Goal: Information Seeking & Learning: Find specific fact

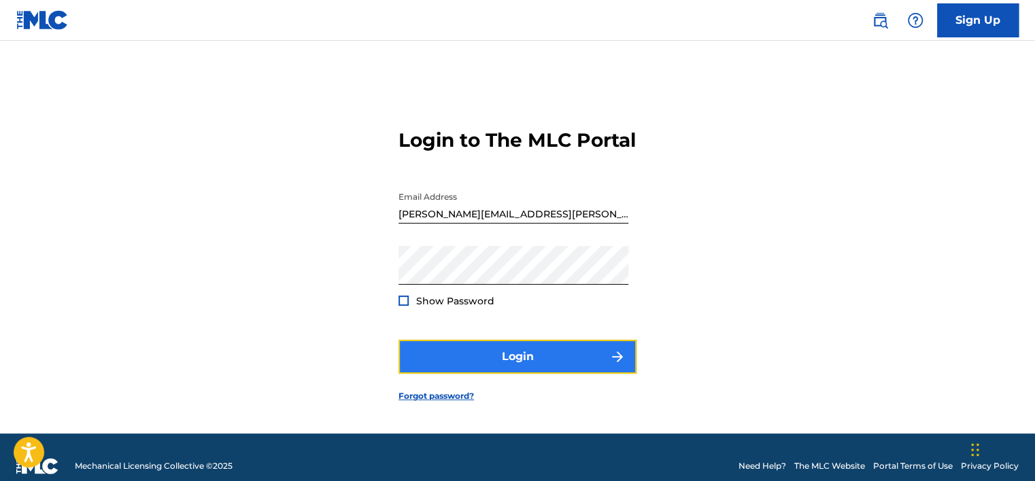
click at [553, 364] on button "Login" at bounding box center [517, 357] width 238 height 34
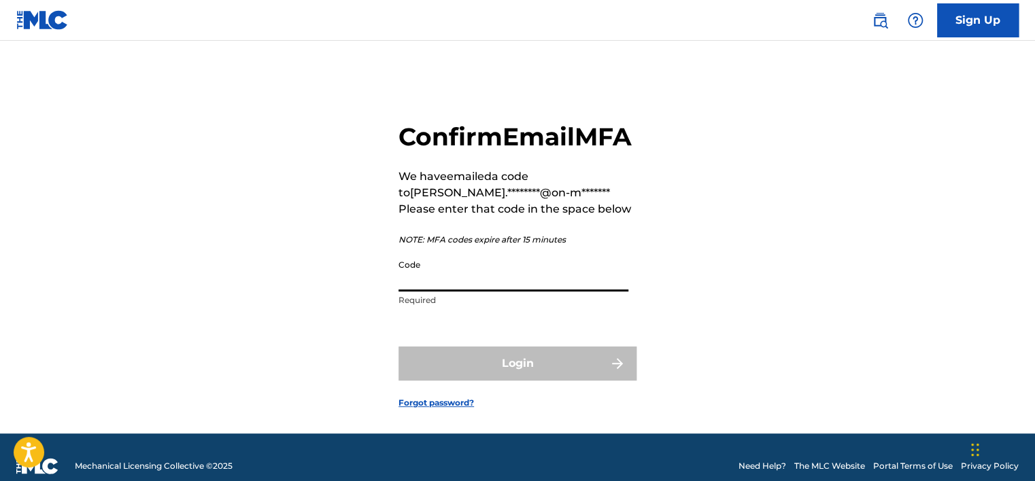
paste input "635896"
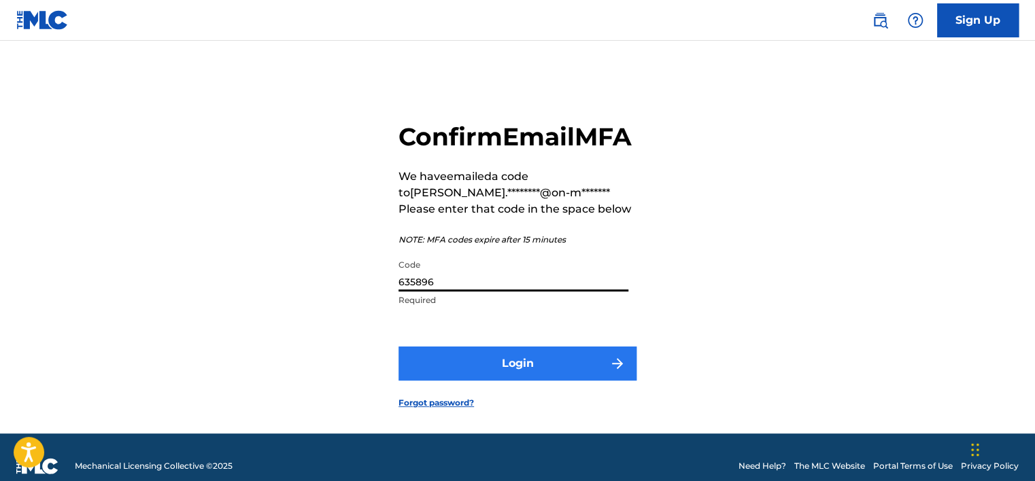
type input "635896"
click at [489, 381] on button "Login" at bounding box center [517, 364] width 238 height 34
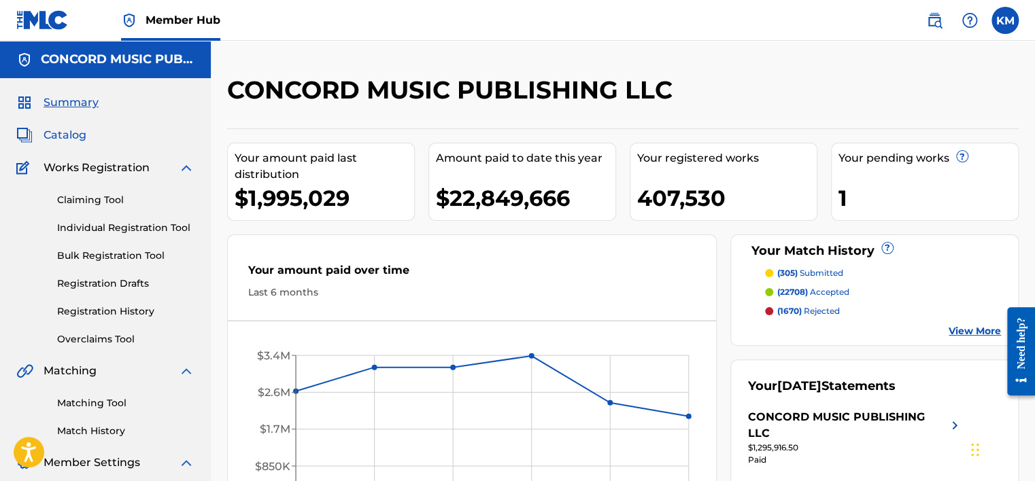
click at [60, 133] on span "Catalog" at bounding box center [65, 135] width 43 height 16
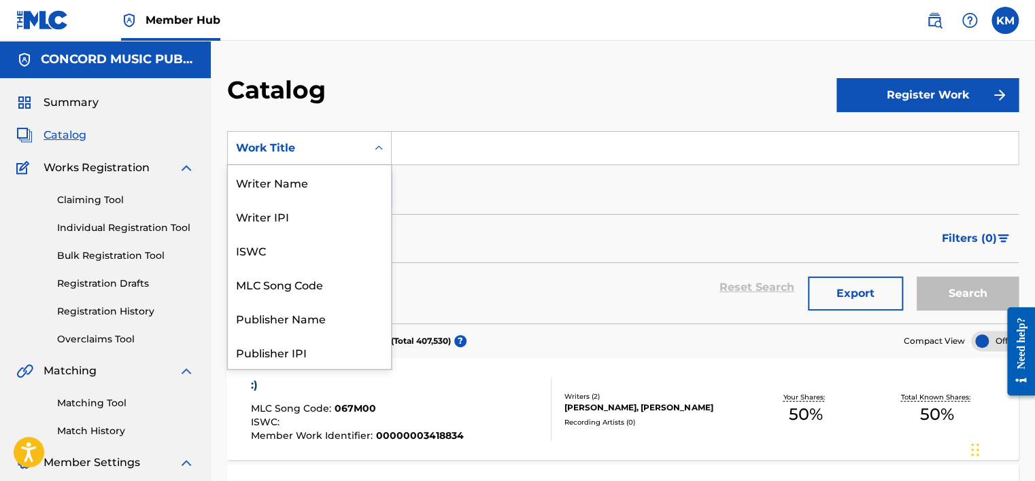
click at [381, 148] on icon "Search Form" at bounding box center [379, 147] width 8 height 5
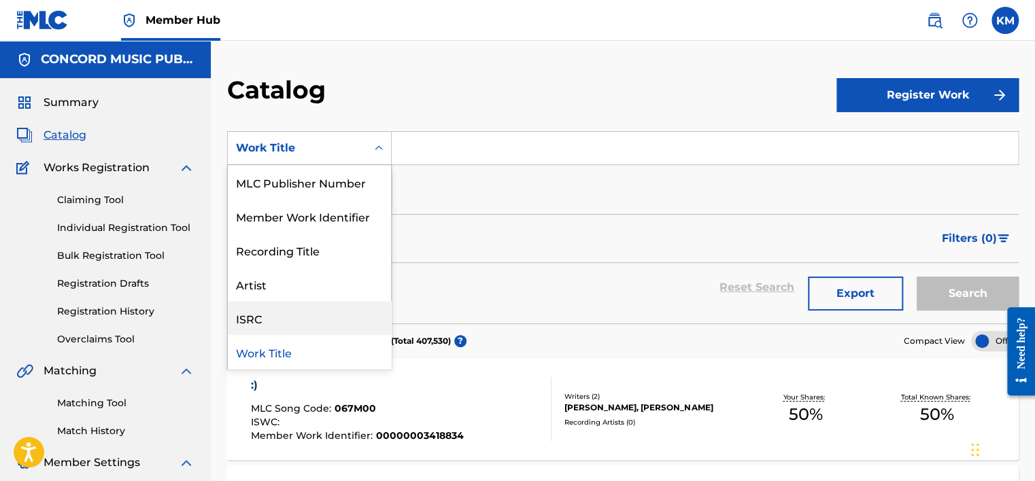
click at [335, 318] on div "ISRC" at bounding box center [309, 318] width 163 height 34
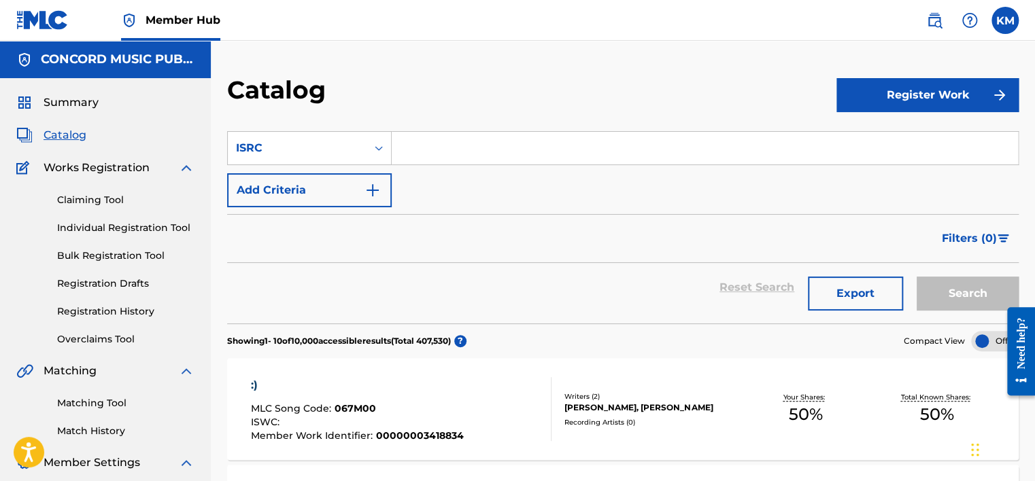
click at [411, 153] on input "Search Form" at bounding box center [705, 148] width 626 height 33
paste input "635896"
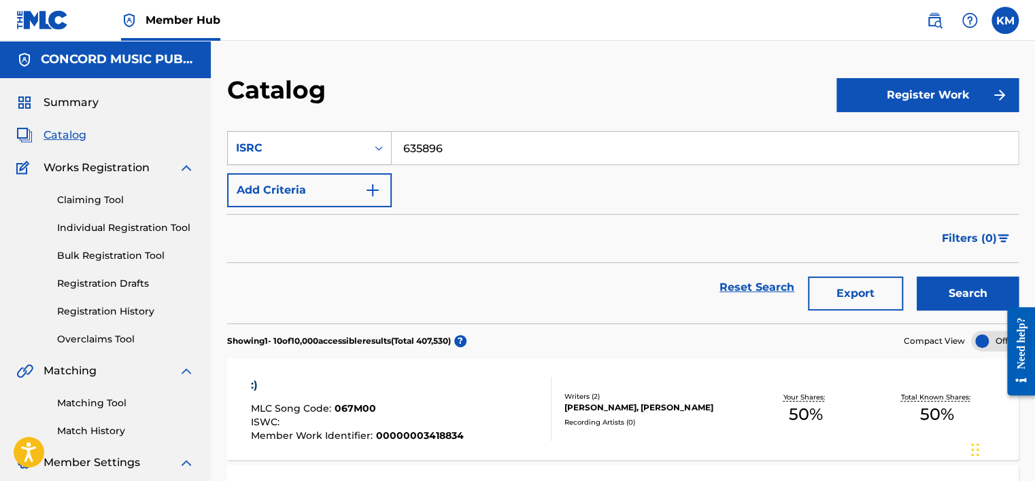
drag, startPoint x: 451, startPoint y: 147, endPoint x: 339, endPoint y: 154, distance: 112.4
click at [346, 153] on div "SearchWithCriteriac0b2535a-9c5e-4dd8-8b6e-b54b403b2f1d ISRC 635896" at bounding box center [622, 148] width 791 height 34
paste input "TLVEM246707"
type input "TLVEM2467076"
click at [938, 279] on button "Search" at bounding box center [967, 294] width 102 height 34
